Goal: Find specific page/section: Find specific page/section

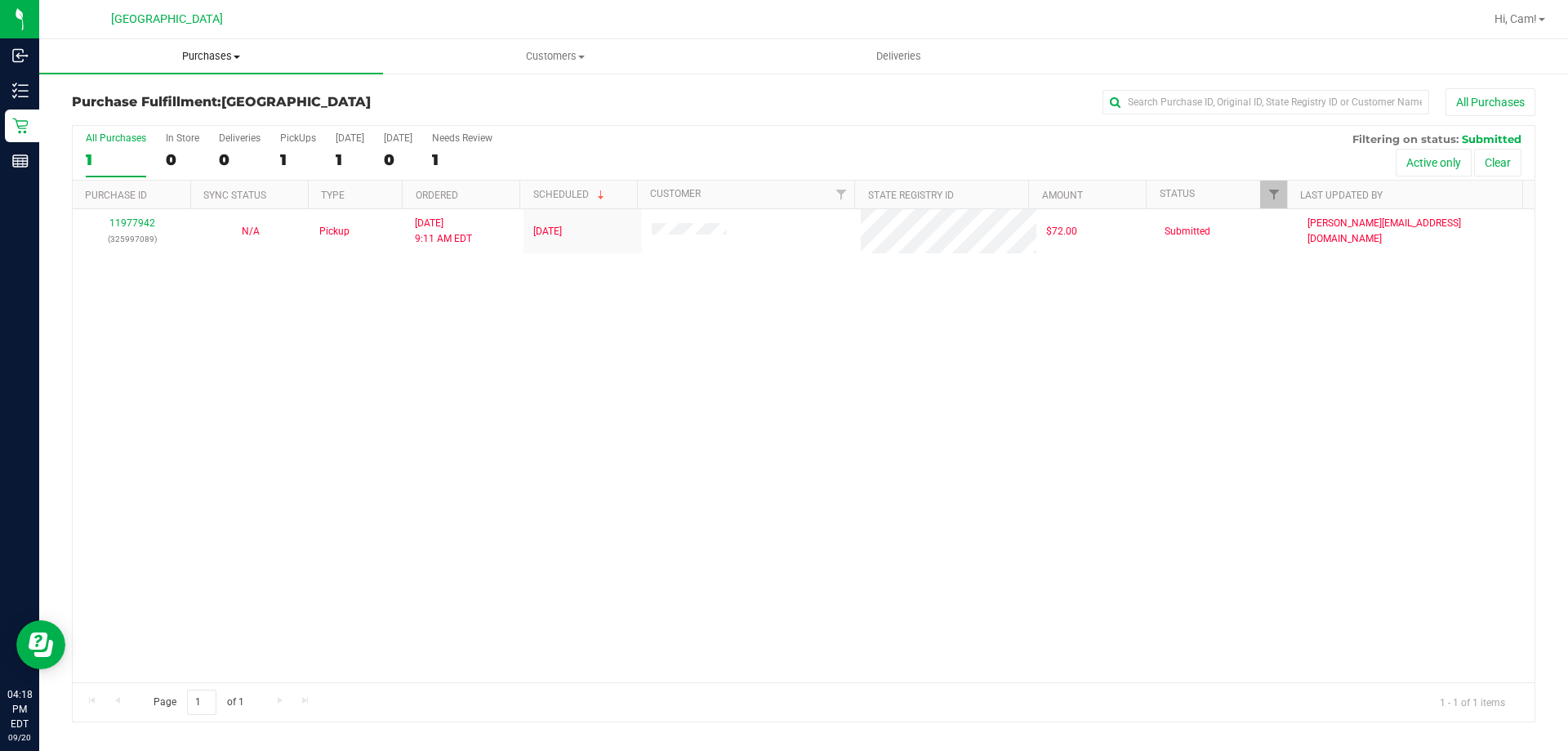
click at [202, 55] on span "Purchases" at bounding box center [211, 56] width 344 height 15
click at [155, 123] on li "Fulfillment" at bounding box center [211, 118] width 344 height 20
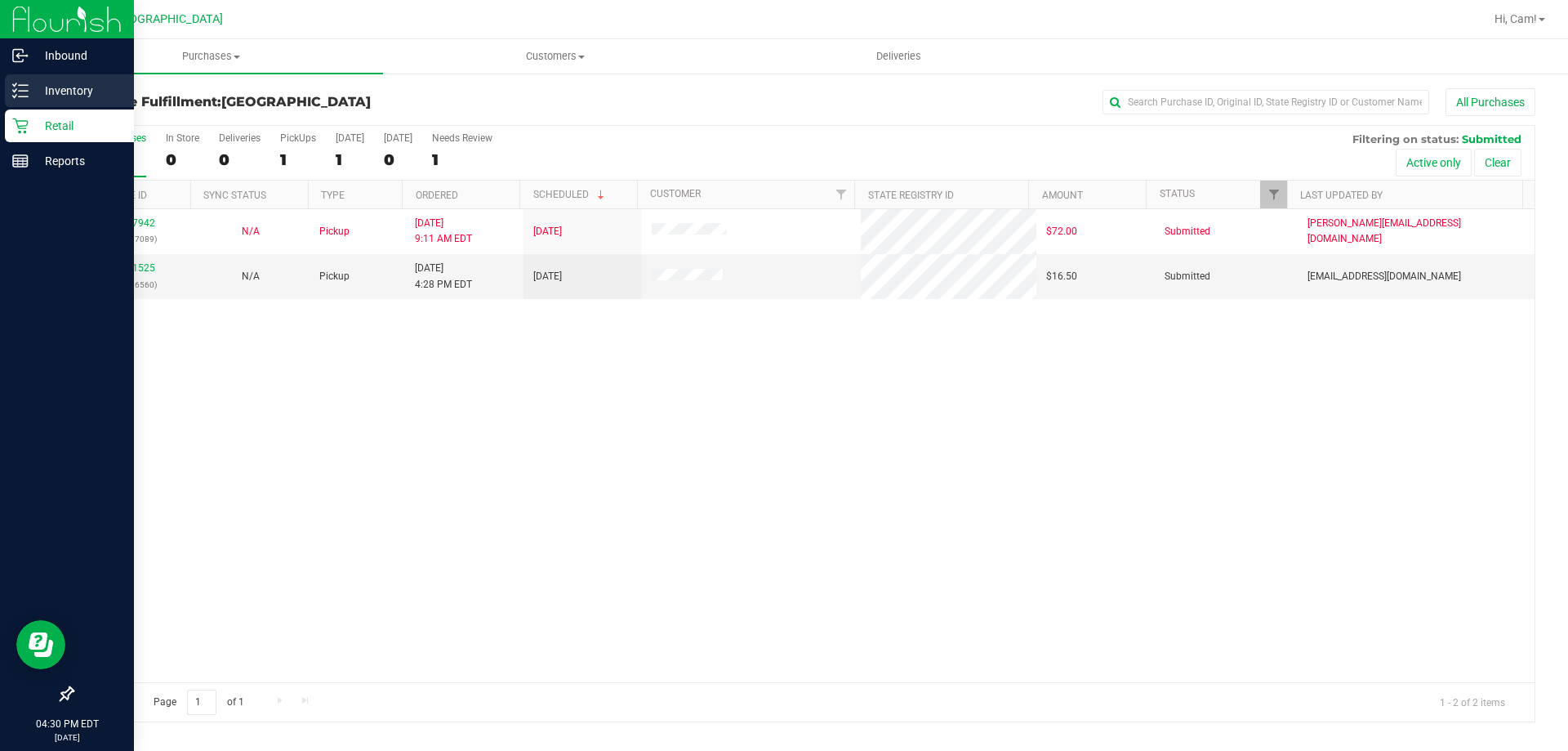
click at [31, 86] on p "Inventory" at bounding box center [78, 91] width 98 height 20
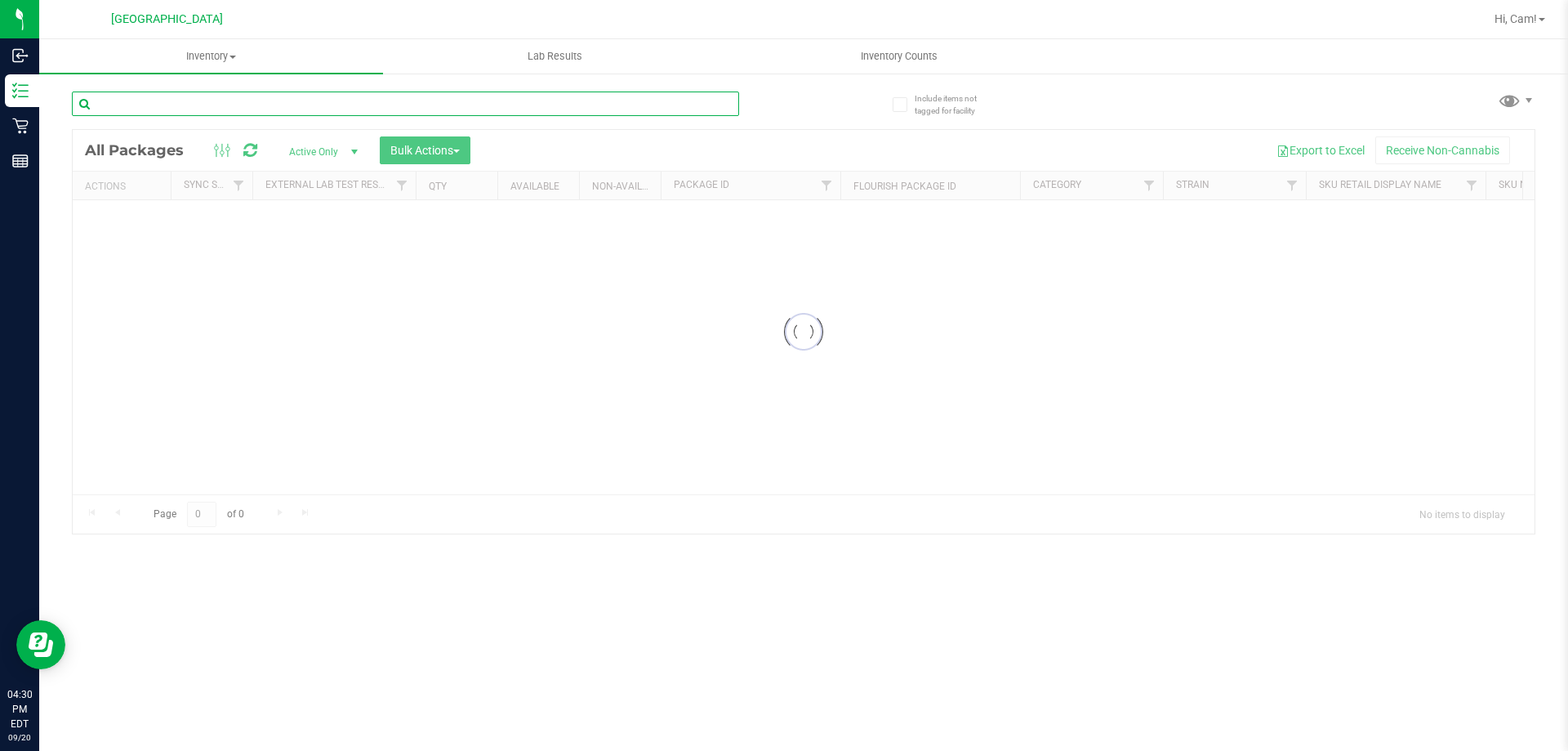
click at [167, 96] on input "text" at bounding box center [405, 104] width 667 height 25
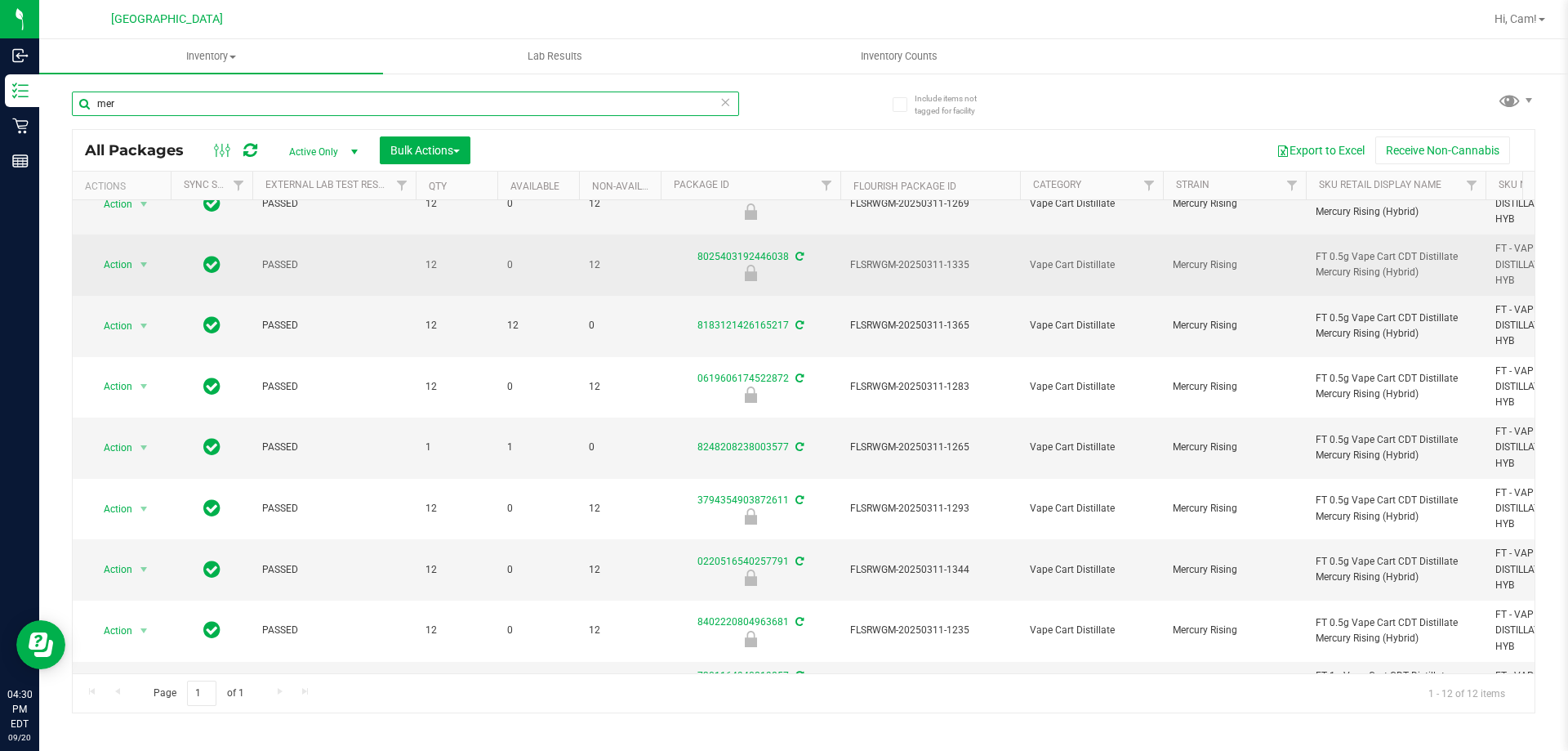
scroll to position [270, 0]
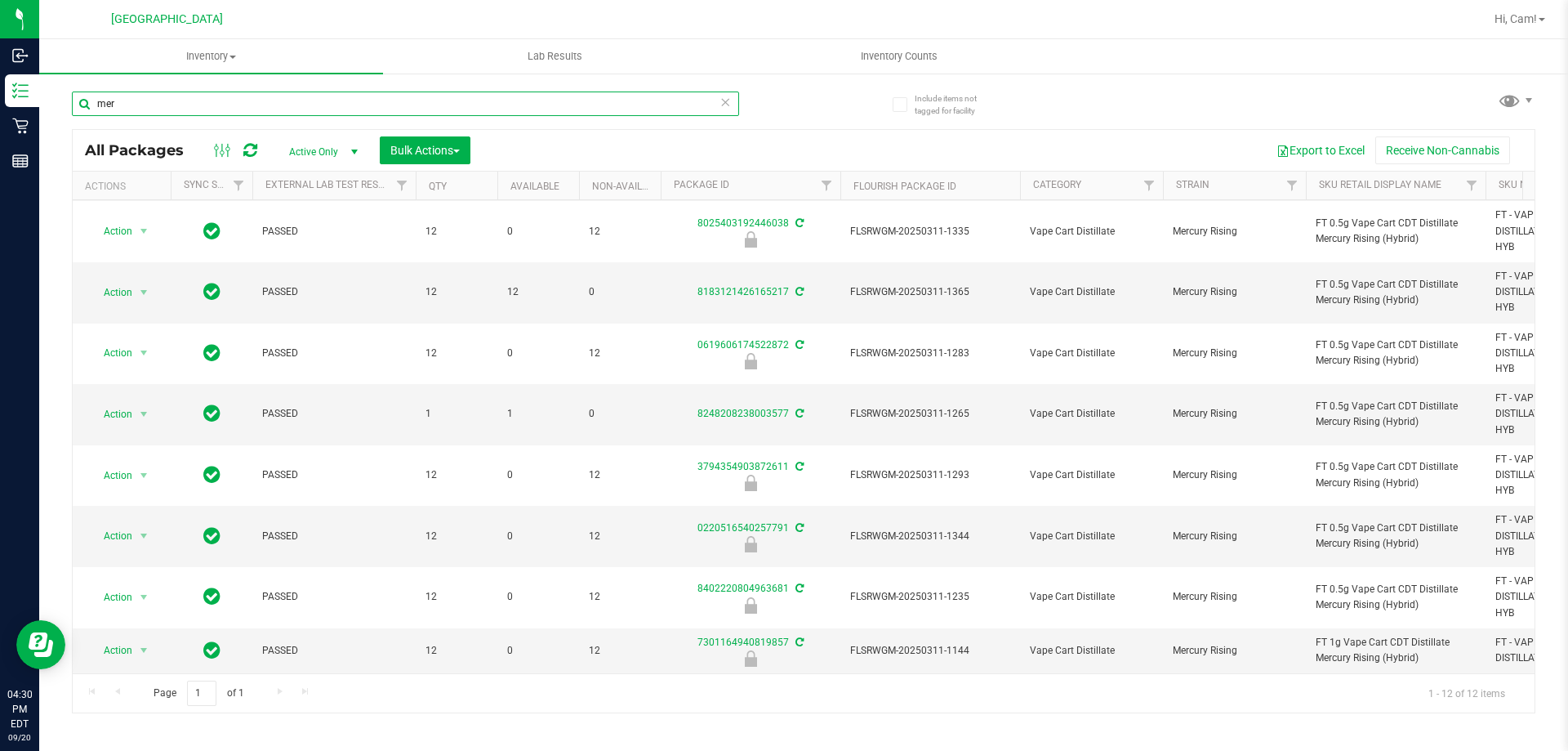
type input "mer"
